Goal: Book appointment/travel/reservation

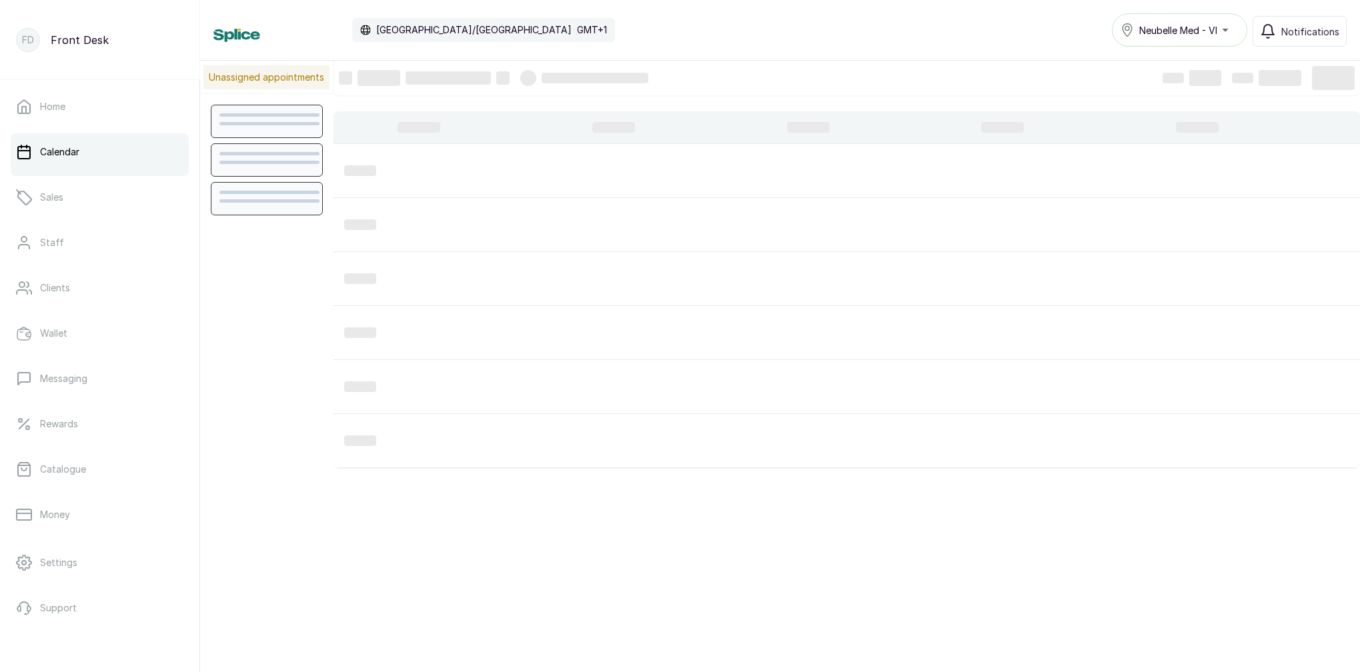
scroll to position [449, 0]
drag, startPoint x: 61, startPoint y: 159, endPoint x: 72, endPoint y: 165, distance: 12.6
click at [61, 159] on link "Calendar" at bounding box center [100, 151] width 178 height 37
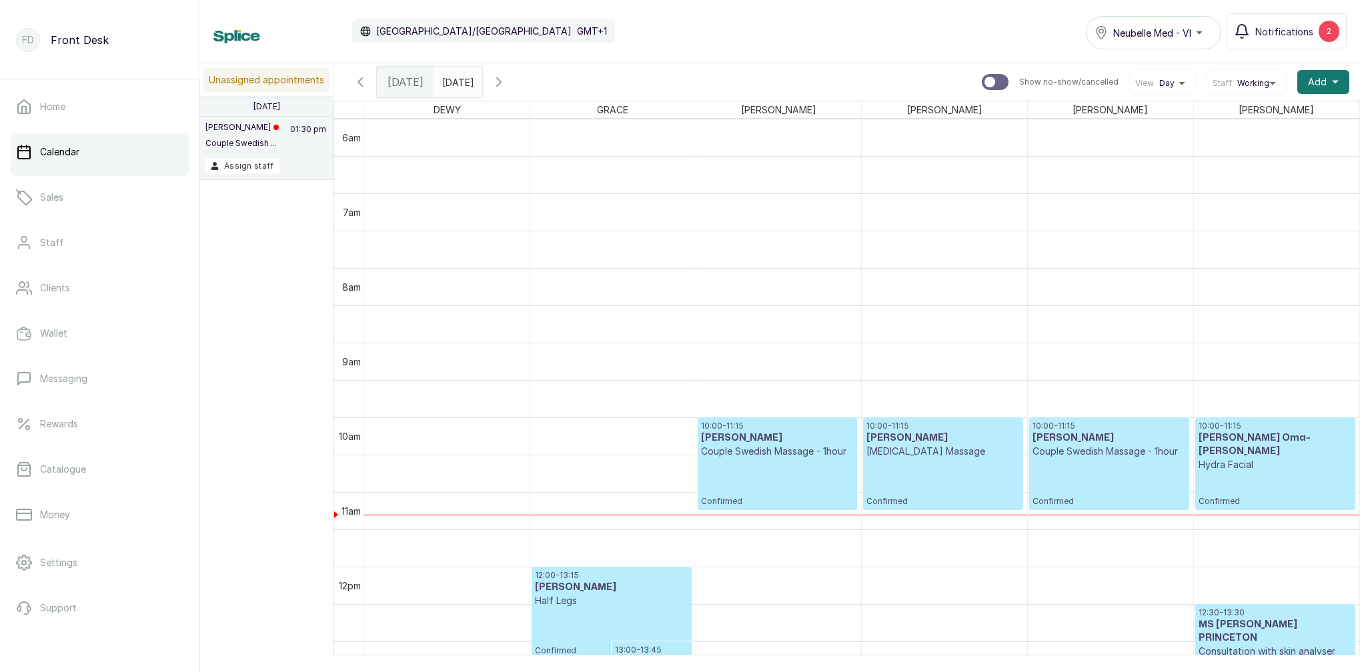
scroll to position [627, 0]
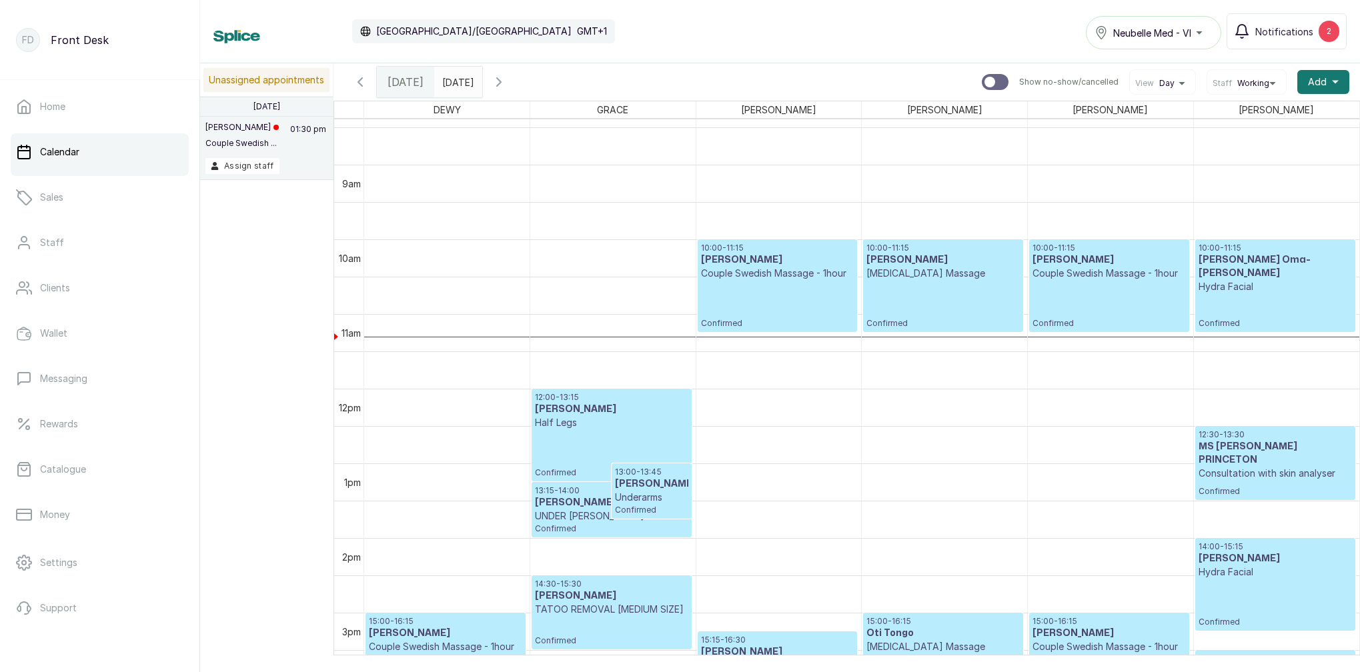
click at [507, 76] on icon "button" at bounding box center [499, 82] width 16 height 16
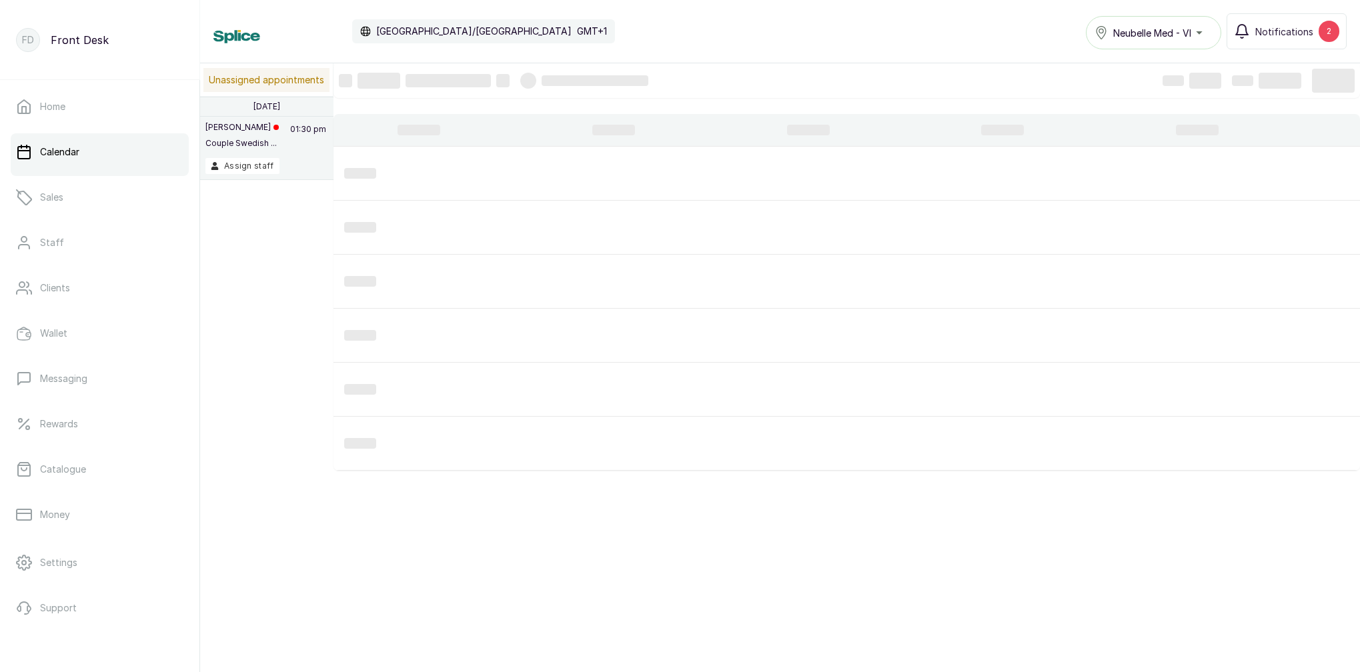
scroll to position [449, 0]
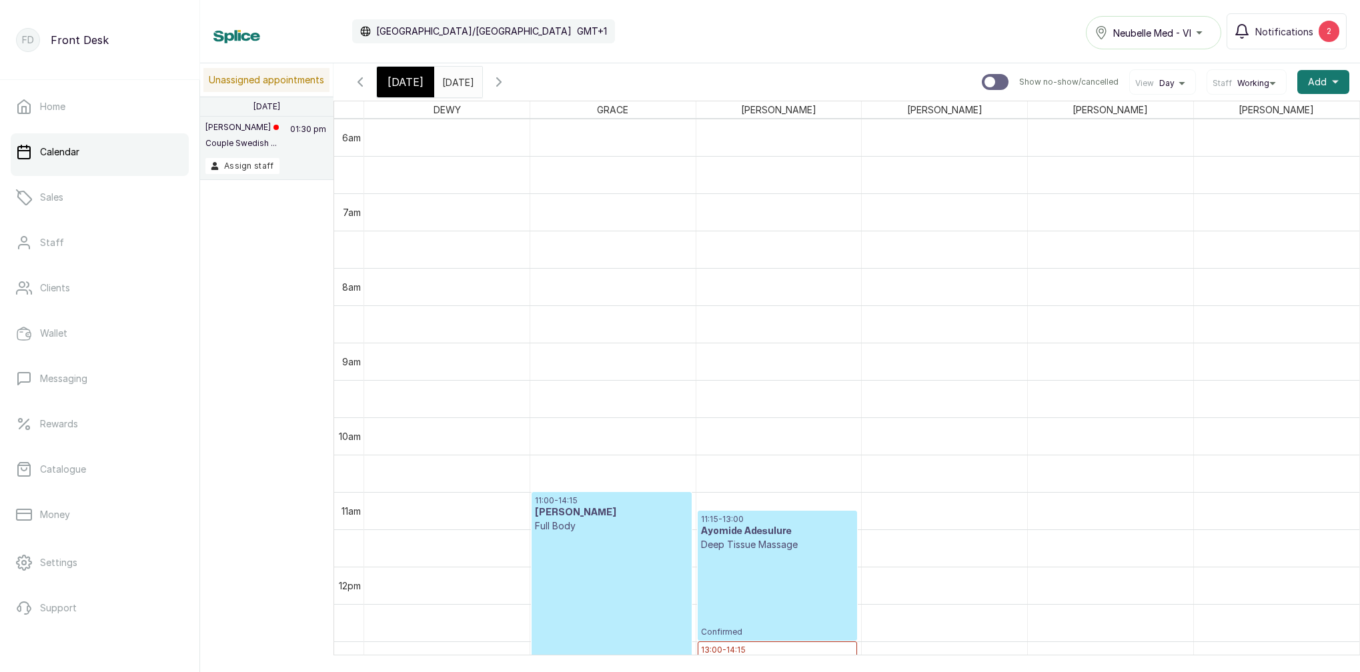
click at [507, 78] on icon "button" at bounding box center [499, 82] width 16 height 16
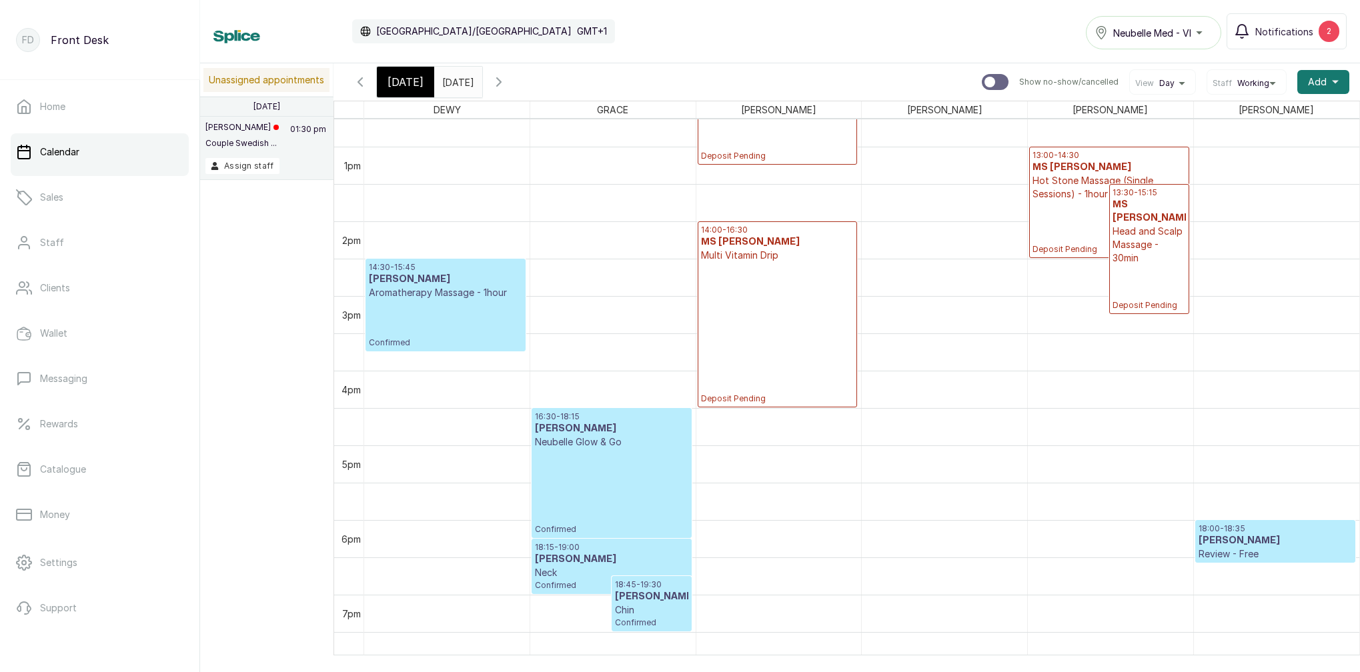
scroll to position [944, 0]
click at [752, 341] on div "14:00 - 16:30 MS FAITH Multi Vitamin Drip Deposit Pending" at bounding box center [777, 314] width 153 height 179
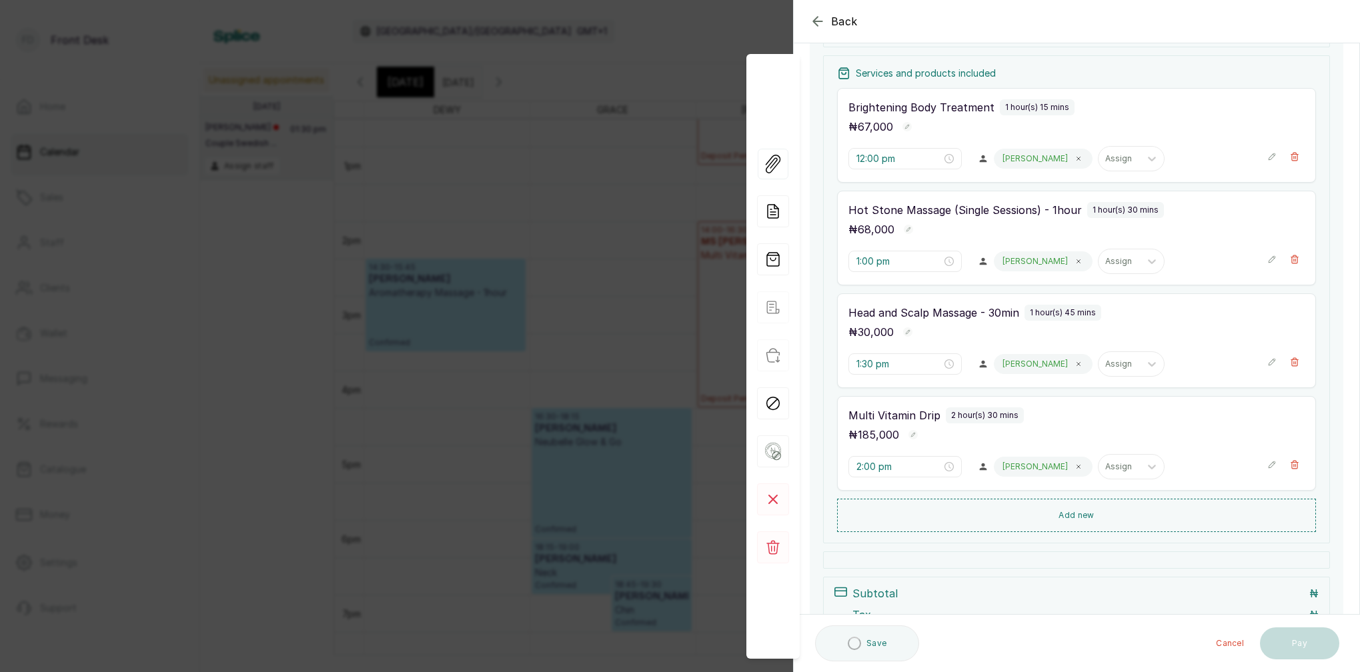
scroll to position [223, 0]
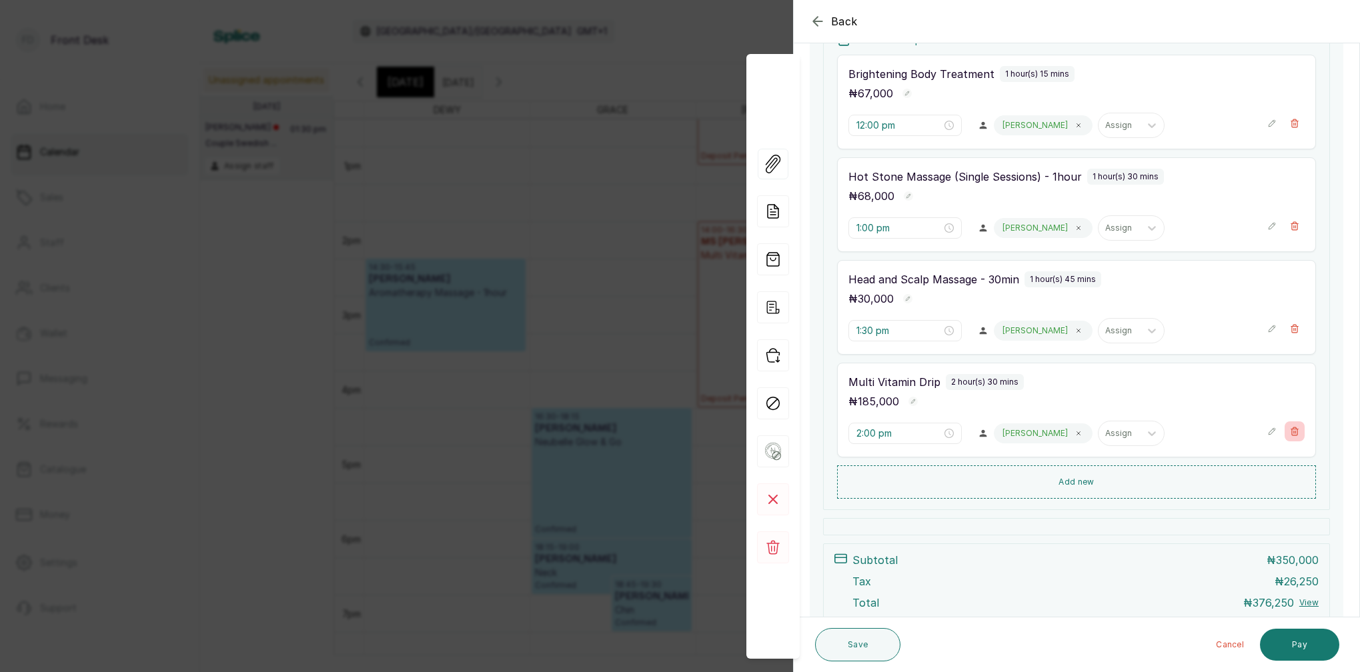
click at [1294, 429] on icon "button" at bounding box center [1294, 431] width 7 height 8
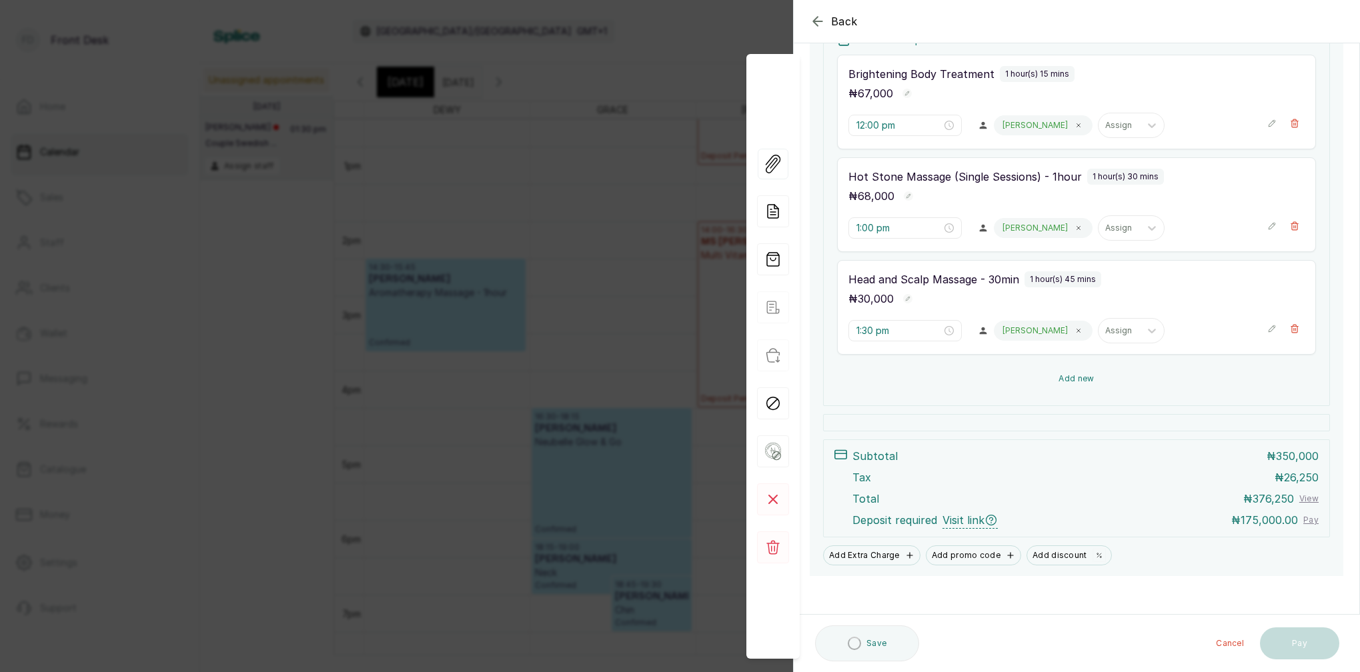
click at [1075, 376] on button "Add new" at bounding box center [1076, 379] width 479 height 32
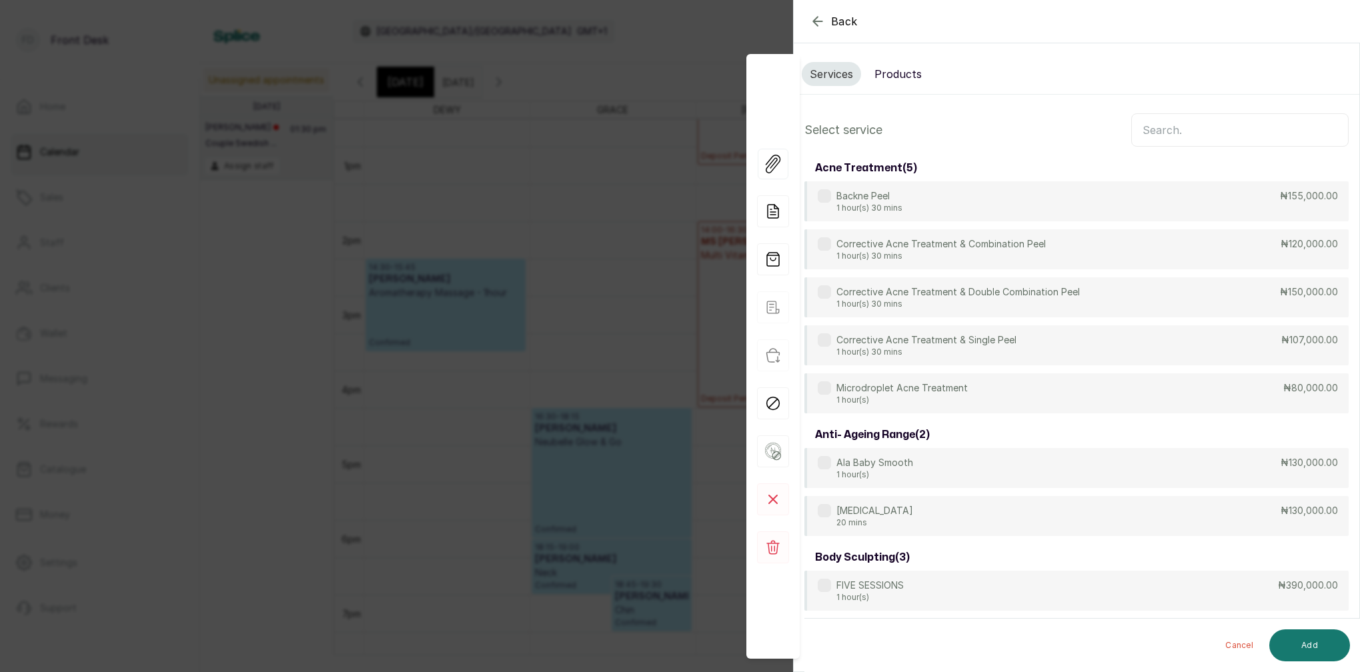
scroll to position [0, 0]
click at [1162, 133] on input "text" at bounding box center [1239, 129] width 217 height 33
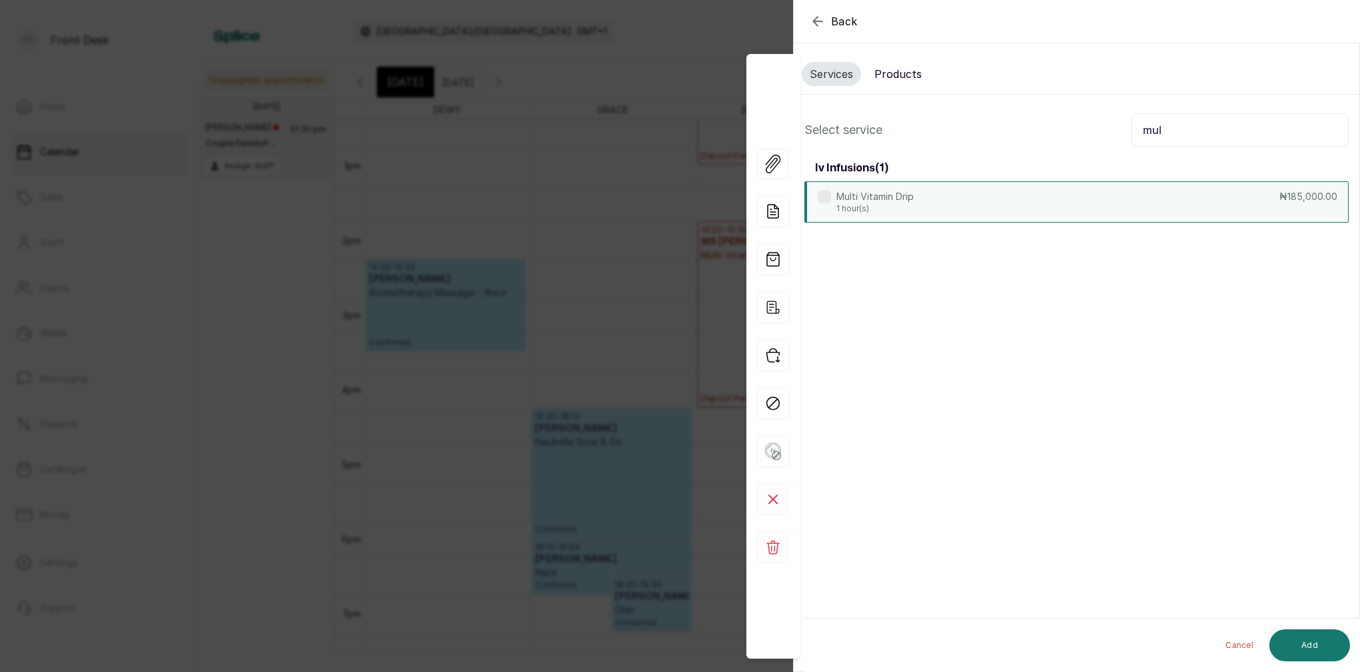
type input "mul"
drag, startPoint x: 938, startPoint y: 199, endPoint x: 1116, endPoint y: 279, distance: 195.5
click at [938, 199] on div "Multi Vitamin Drip 1 hour(s) ₦185,000.00" at bounding box center [1076, 201] width 544 height 40
click at [1312, 646] on button "Add" at bounding box center [1309, 646] width 81 height 32
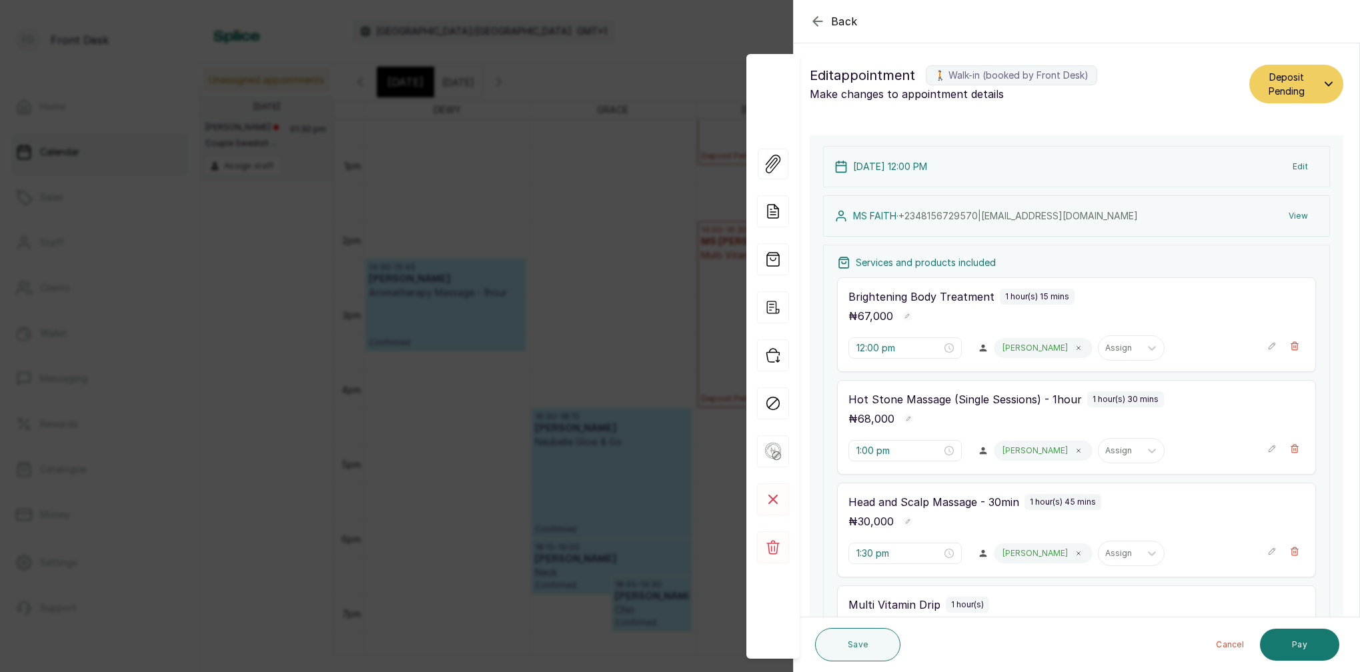
type input "3:15 pm"
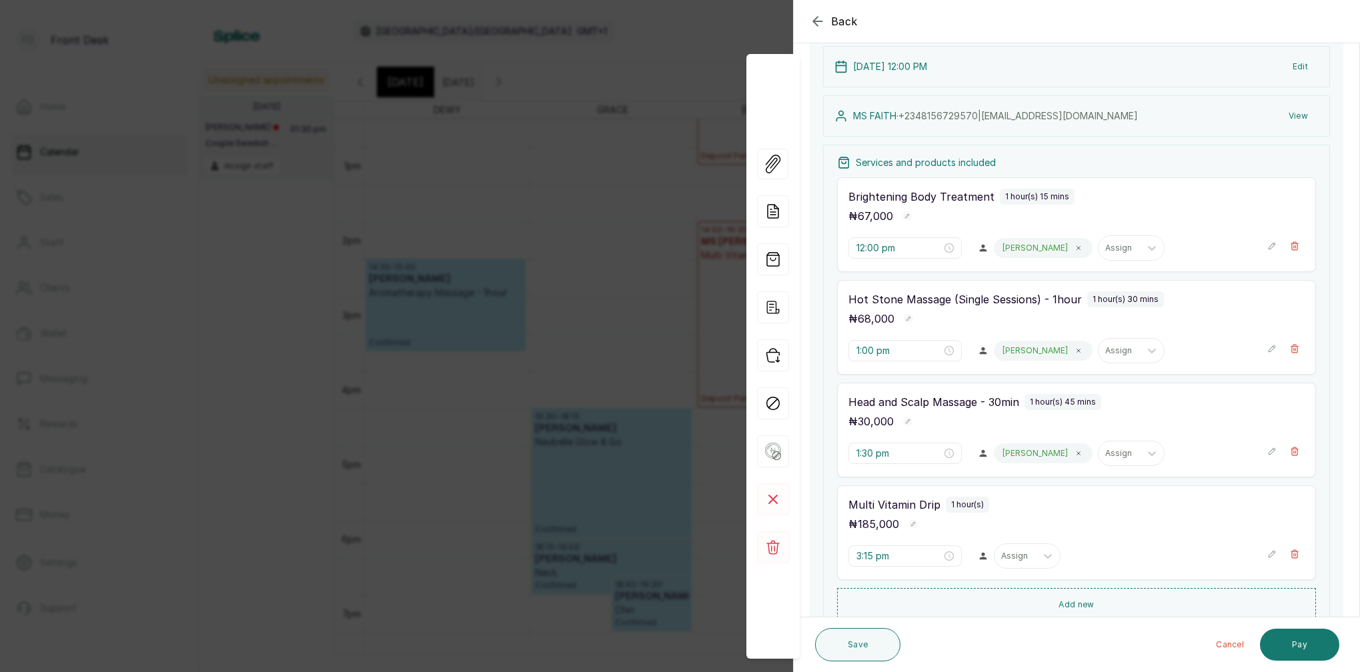
scroll to position [97, 0]
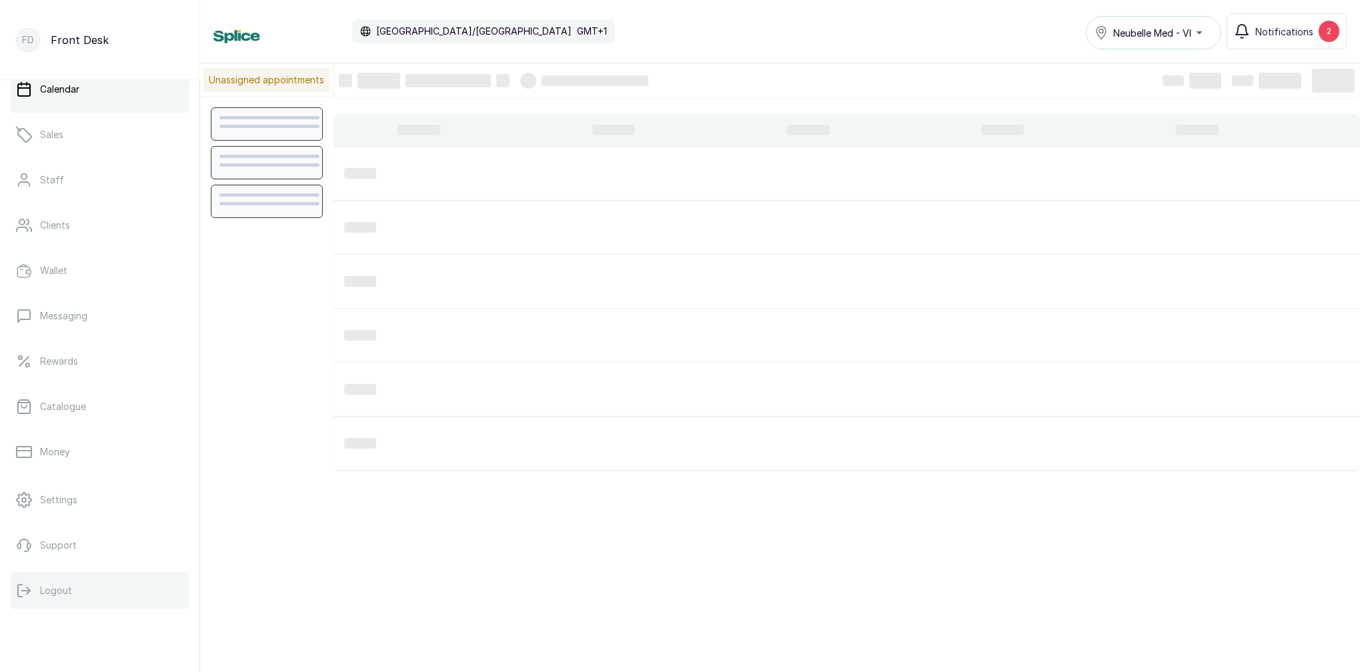
scroll to position [63, 0]
click at [84, 590] on button "Logout" at bounding box center [100, 590] width 178 height 37
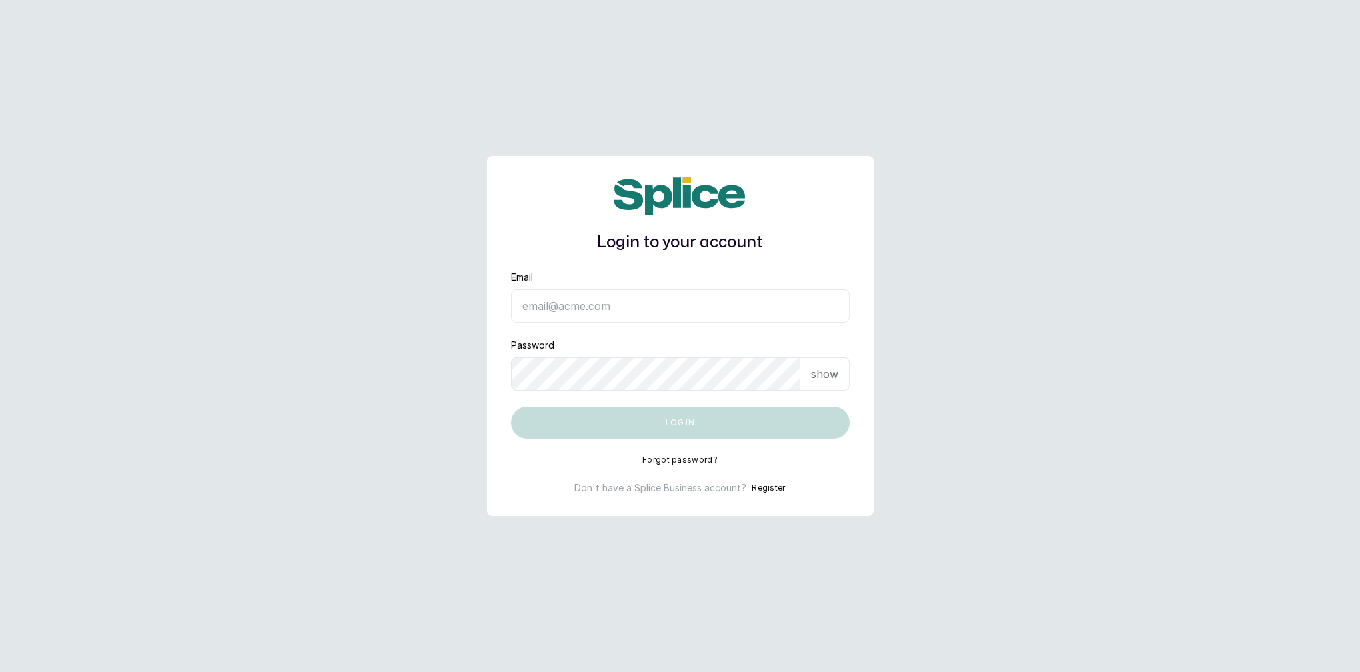
type input "[EMAIL_ADDRESS][DOMAIN_NAME]"
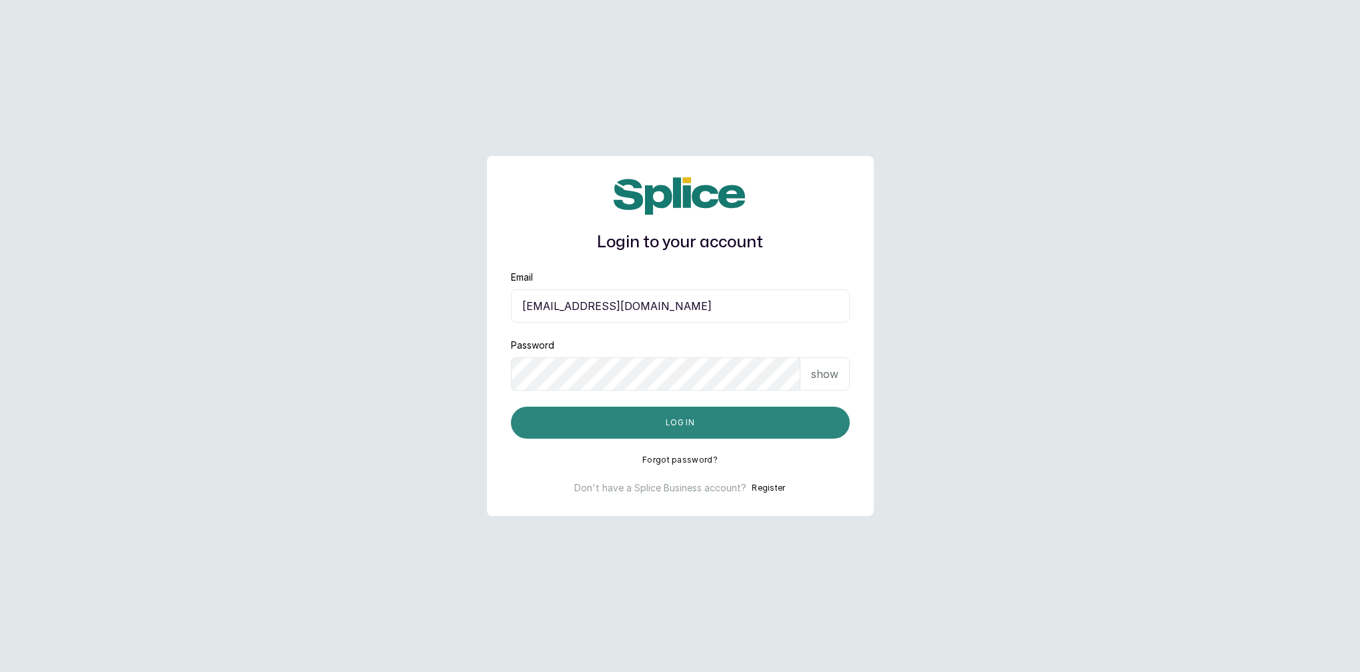
click at [676, 422] on button "Log in" at bounding box center [680, 423] width 339 height 32
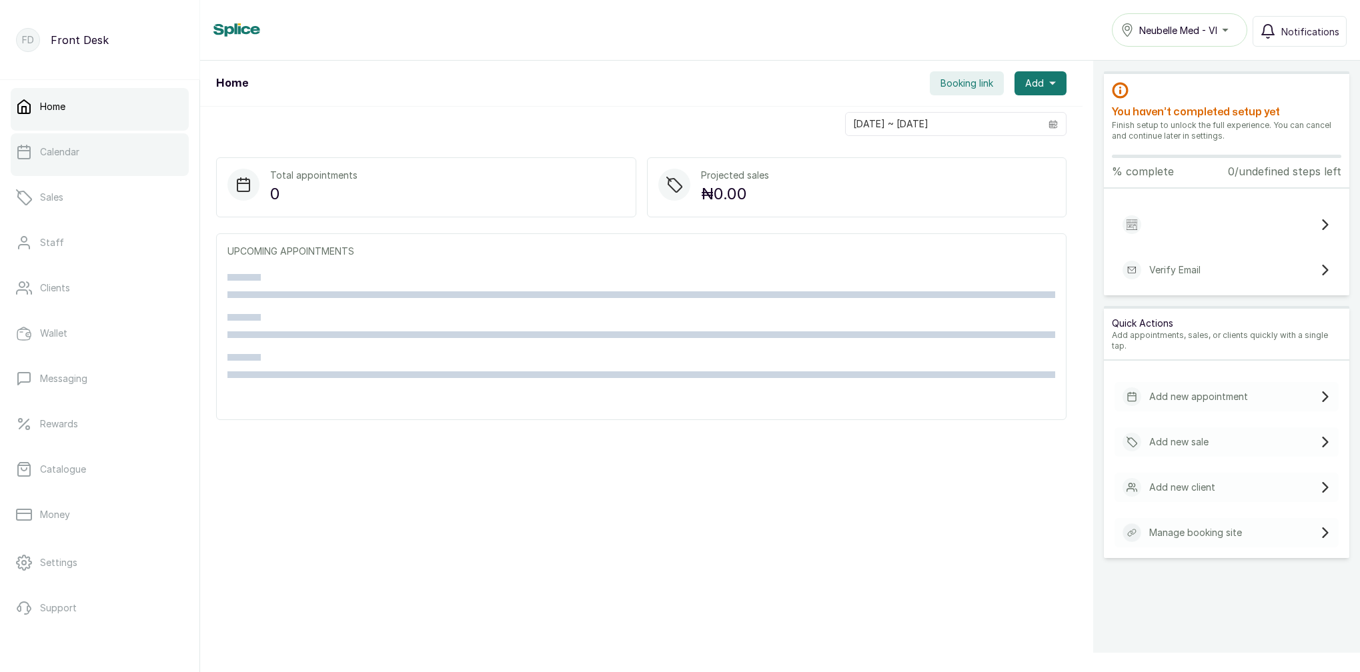
click at [73, 158] on p "Calendar" at bounding box center [59, 151] width 39 height 13
